Goal: Understand process/instructions: Learn how to perform a task or action

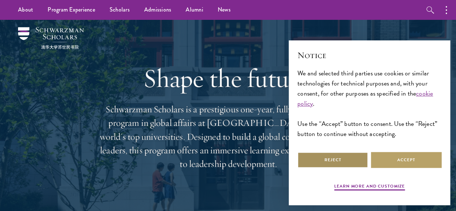
click at [360, 160] on button "Reject" at bounding box center [332, 160] width 71 height 16
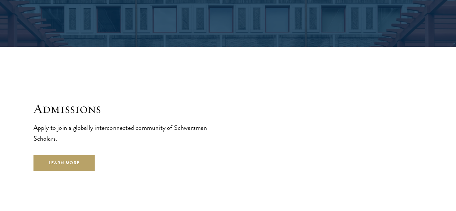
scroll to position [1008, 0]
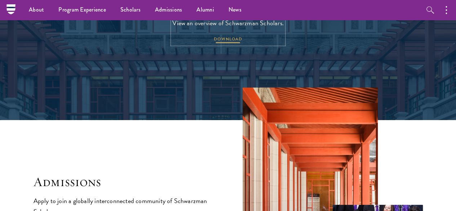
click at [224, 44] on span "DOWNLOAD" at bounding box center [228, 40] width 28 height 9
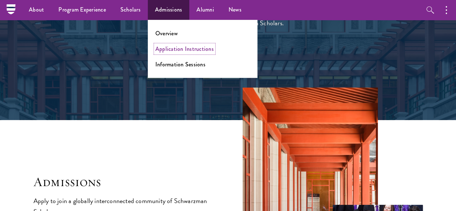
click at [182, 51] on link "Application Instructions" at bounding box center [184, 49] width 58 height 8
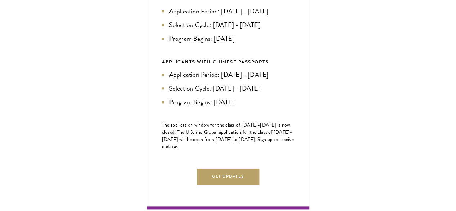
scroll to position [360, 0]
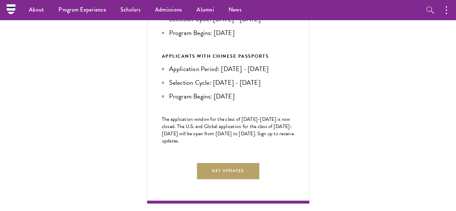
scroll to position [324, 0]
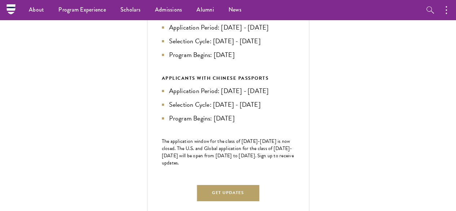
scroll to position [252, 0]
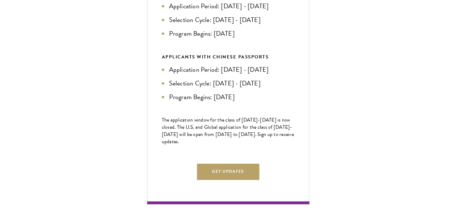
scroll to position [324, 0]
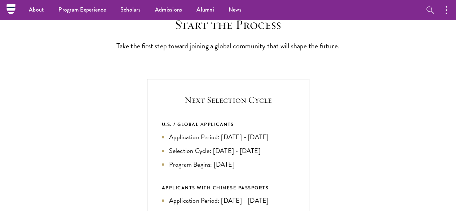
scroll to position [144, 0]
